Goal: Task Accomplishment & Management: Complete application form

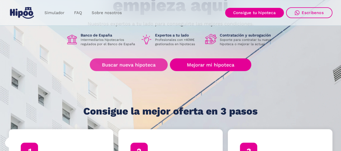
click at [126, 67] on link "Buscar nueva hipoteca" at bounding box center [129, 64] width 78 height 13
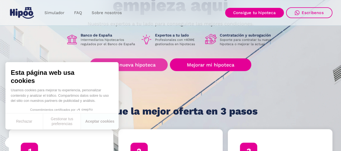
click at [138, 66] on link "Buscar nueva hipoteca" at bounding box center [129, 64] width 78 height 13
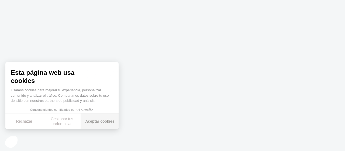
click at [109, 124] on button "Aceptar cookies" at bounding box center [100, 121] width 38 height 16
